Goal: Information Seeking & Learning: Learn about a topic

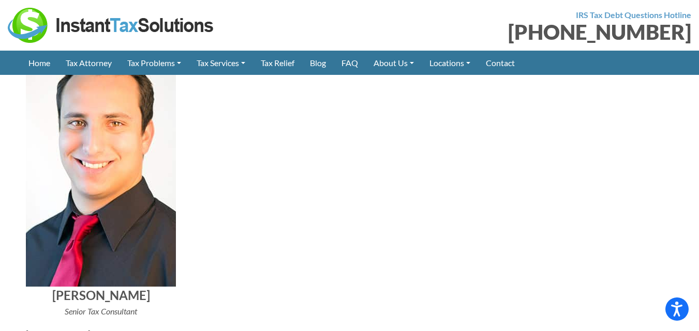
scroll to position [4705, 0]
